Goal: Find specific page/section: Find specific page/section

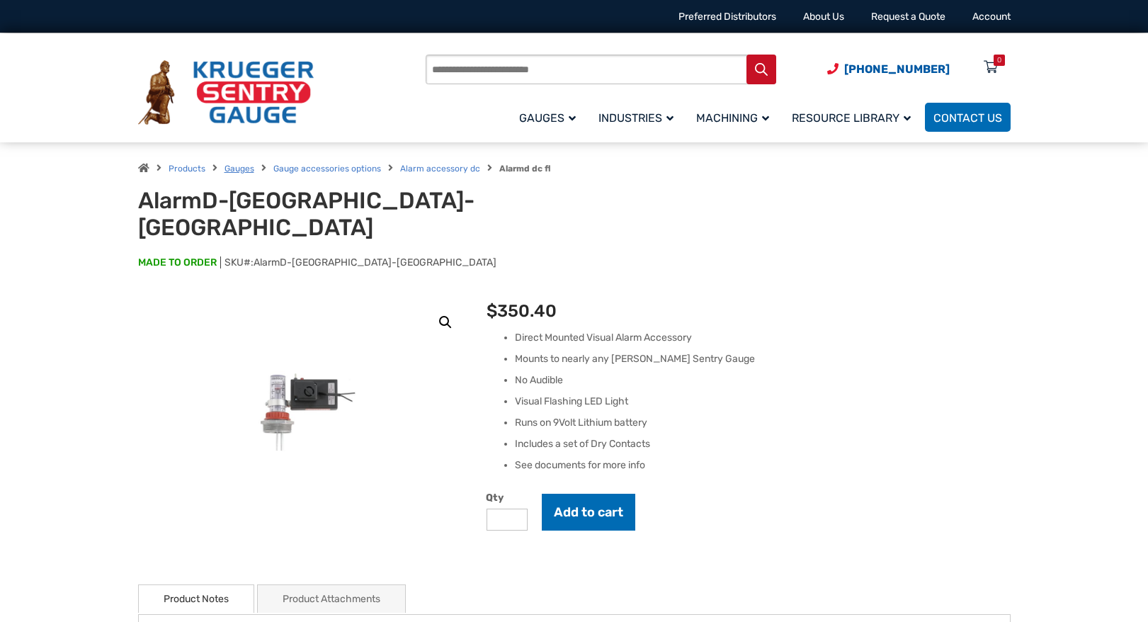
click at [238, 173] on link "Gauges" at bounding box center [240, 169] width 30 height 10
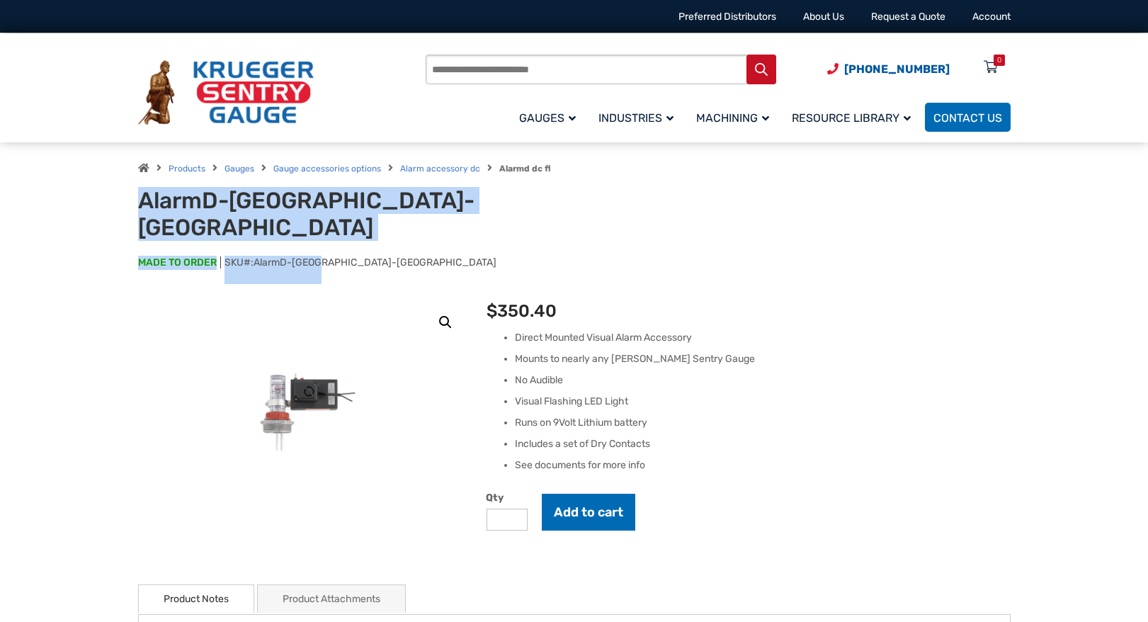
drag, startPoint x: 331, startPoint y: 231, endPoint x: 140, endPoint y: 192, distance: 194.5
click at [140, 192] on div "AlarmD-DC-FL MADE TO ORDER SKU#: AlarmD-DC-FL" at bounding box center [574, 235] width 873 height 97
copy div "AlarmD-DC-FL MADE TO ORDER SKU#: AlarmD-DC-FL"
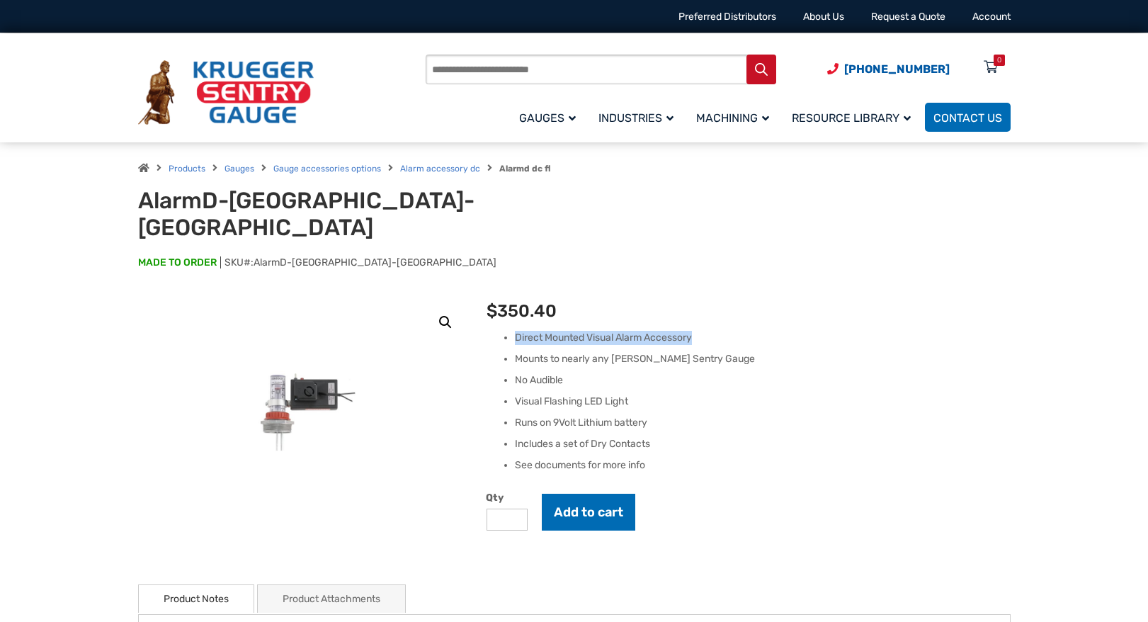
drag, startPoint x: 703, startPoint y: 307, endPoint x: 518, endPoint y: 309, distance: 185.6
click at [518, 331] on li "Direct Mounted Visual Alarm Accessory" at bounding box center [762, 338] width 495 height 14
copy li "Direct Mounted Visual Alarm Accessory"
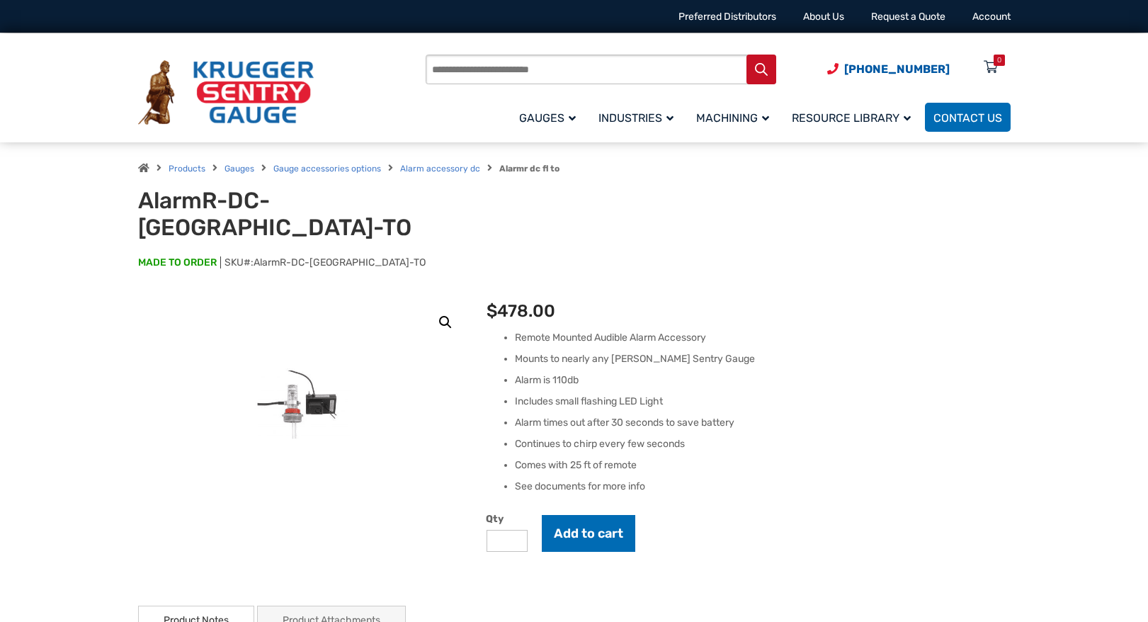
click at [496, 70] on input "Products search" at bounding box center [601, 70] width 351 height 30
paste input "**********"
type input "**********"
click at [866, 298] on p "$ 478.00" at bounding box center [748, 311] width 523 height 26
click at [242, 171] on link "Gauges" at bounding box center [240, 169] width 30 height 10
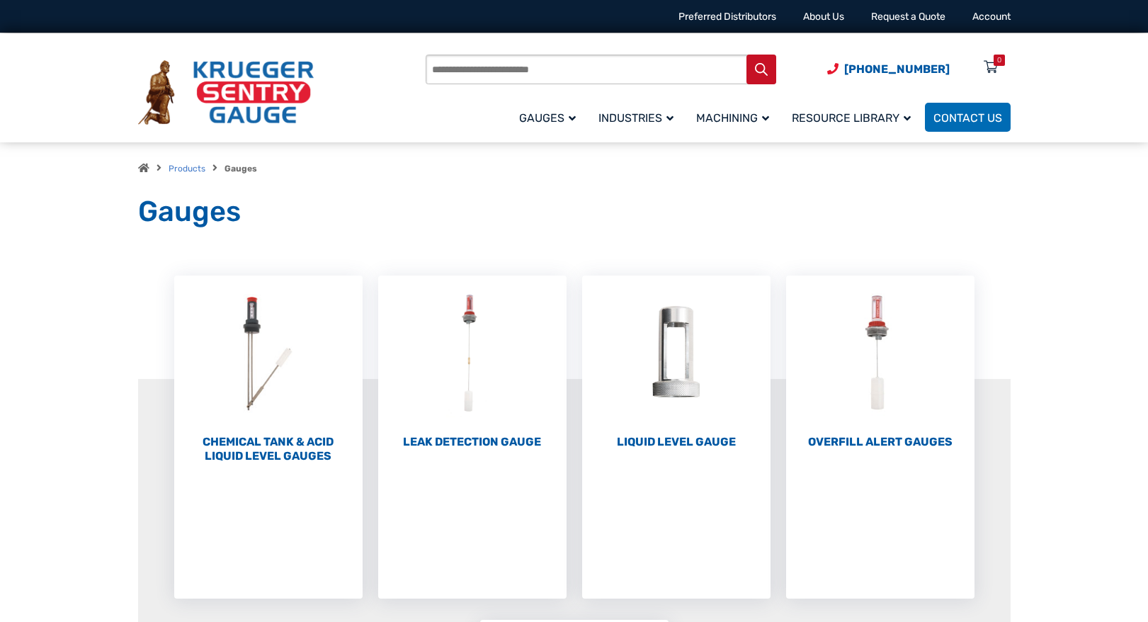
click at [503, 60] on input "Products search" at bounding box center [601, 70] width 351 height 30
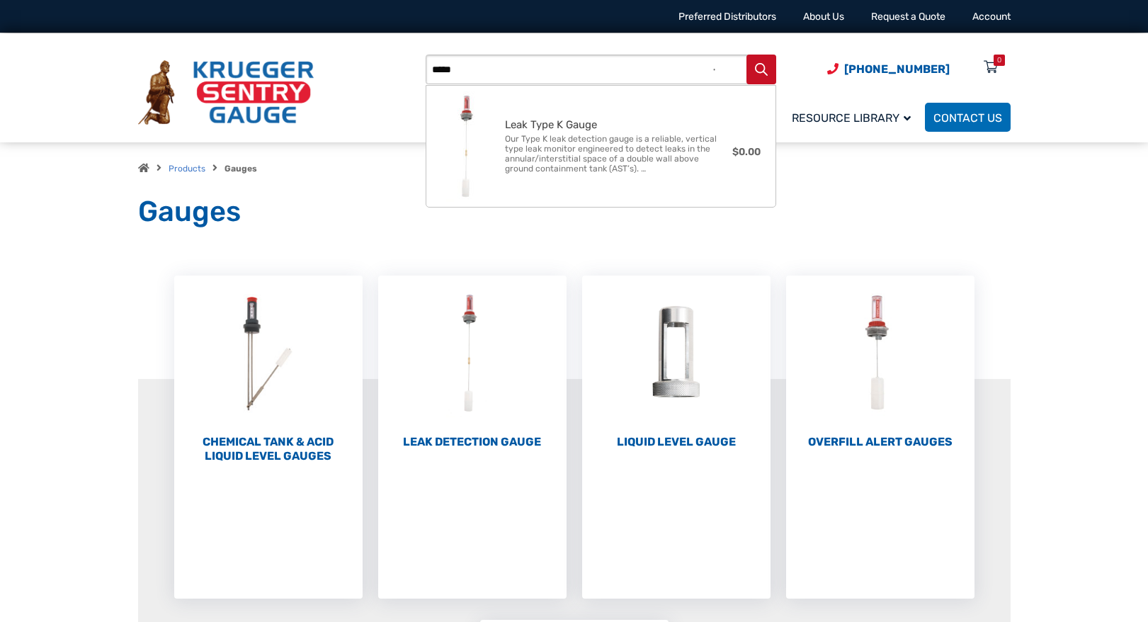
type input "******"
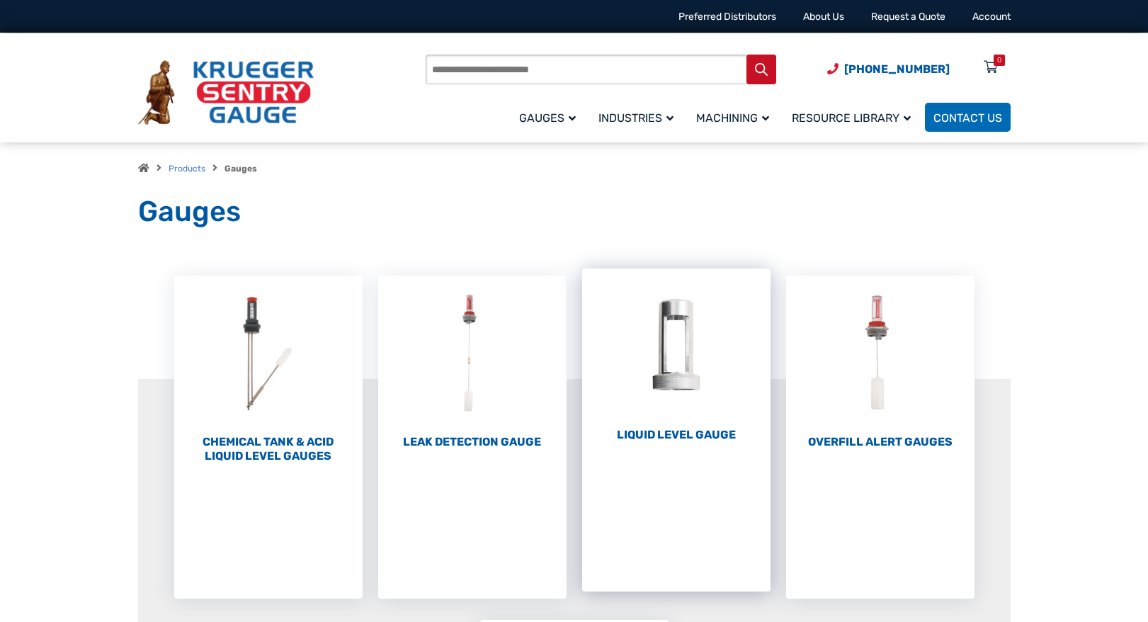
click at [708, 434] on h2 "Liquid Level Gauge (10)" at bounding box center [676, 435] width 188 height 14
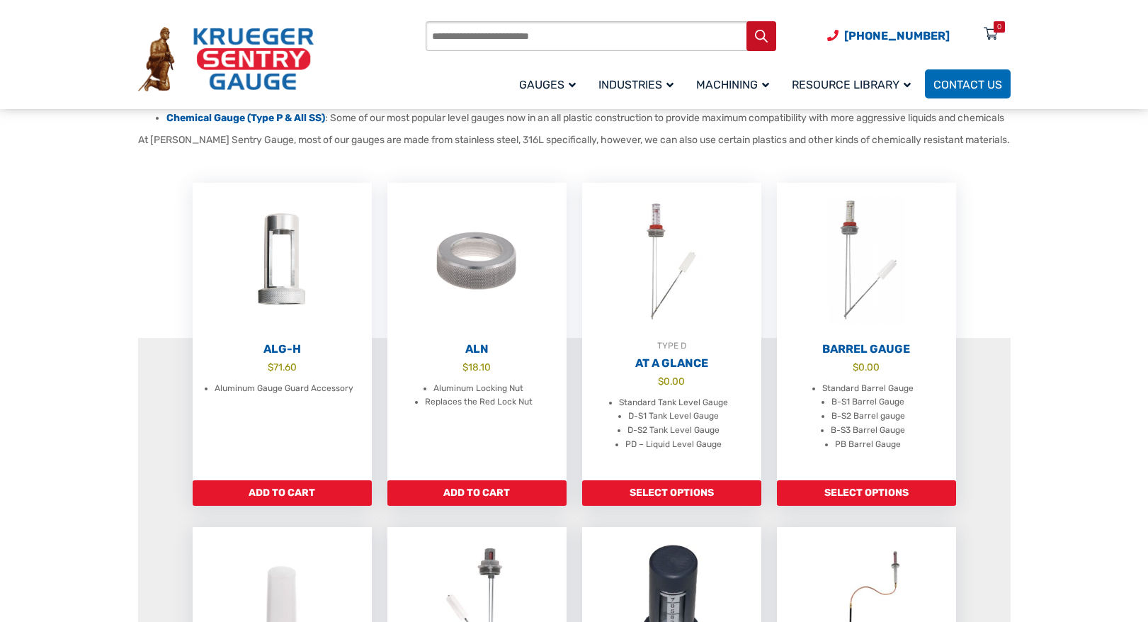
scroll to position [354, 0]
